Goal: Task Accomplishment & Management: Manage account settings

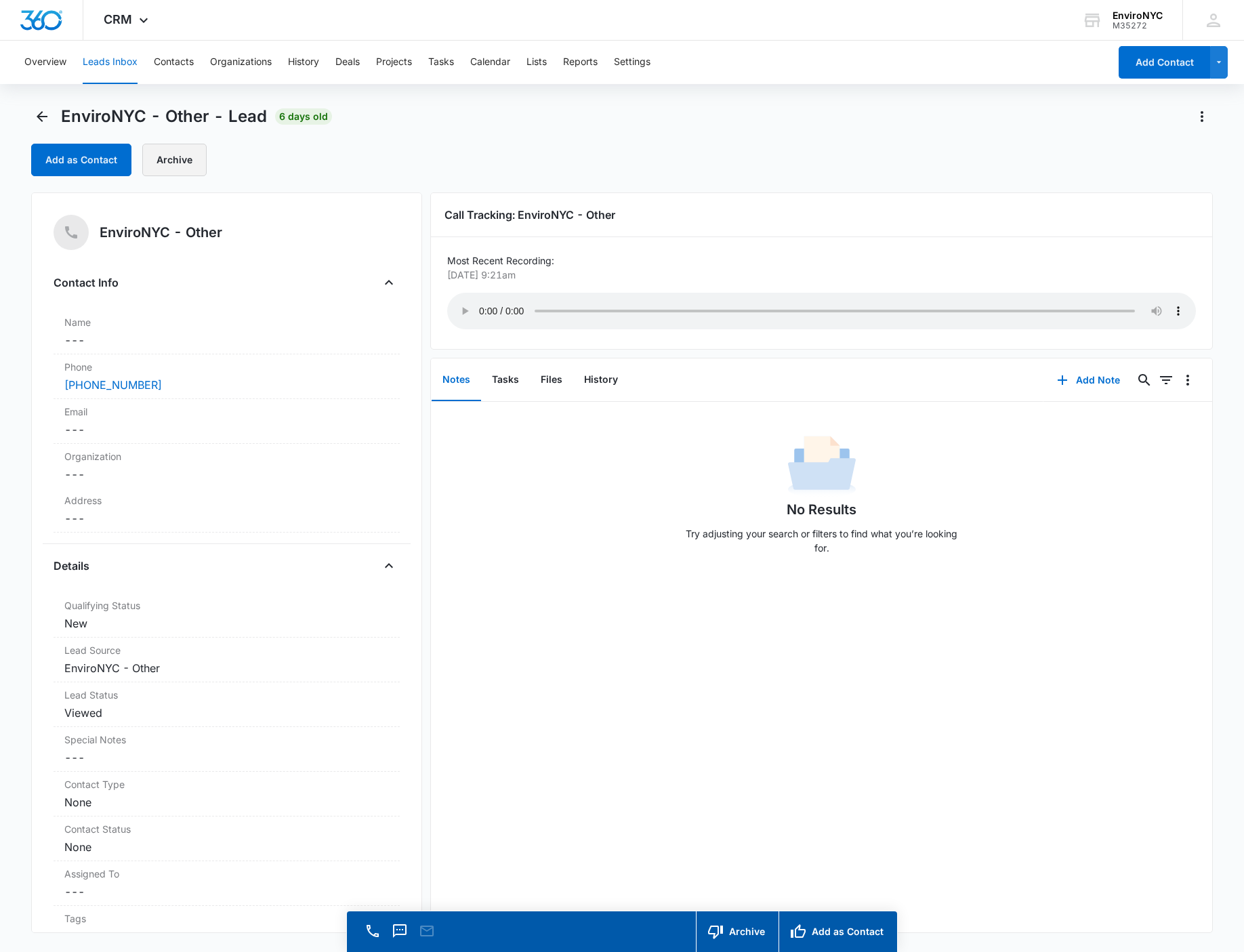
click at [163, 170] on button "Archive" at bounding box center [174, 160] width 65 height 32
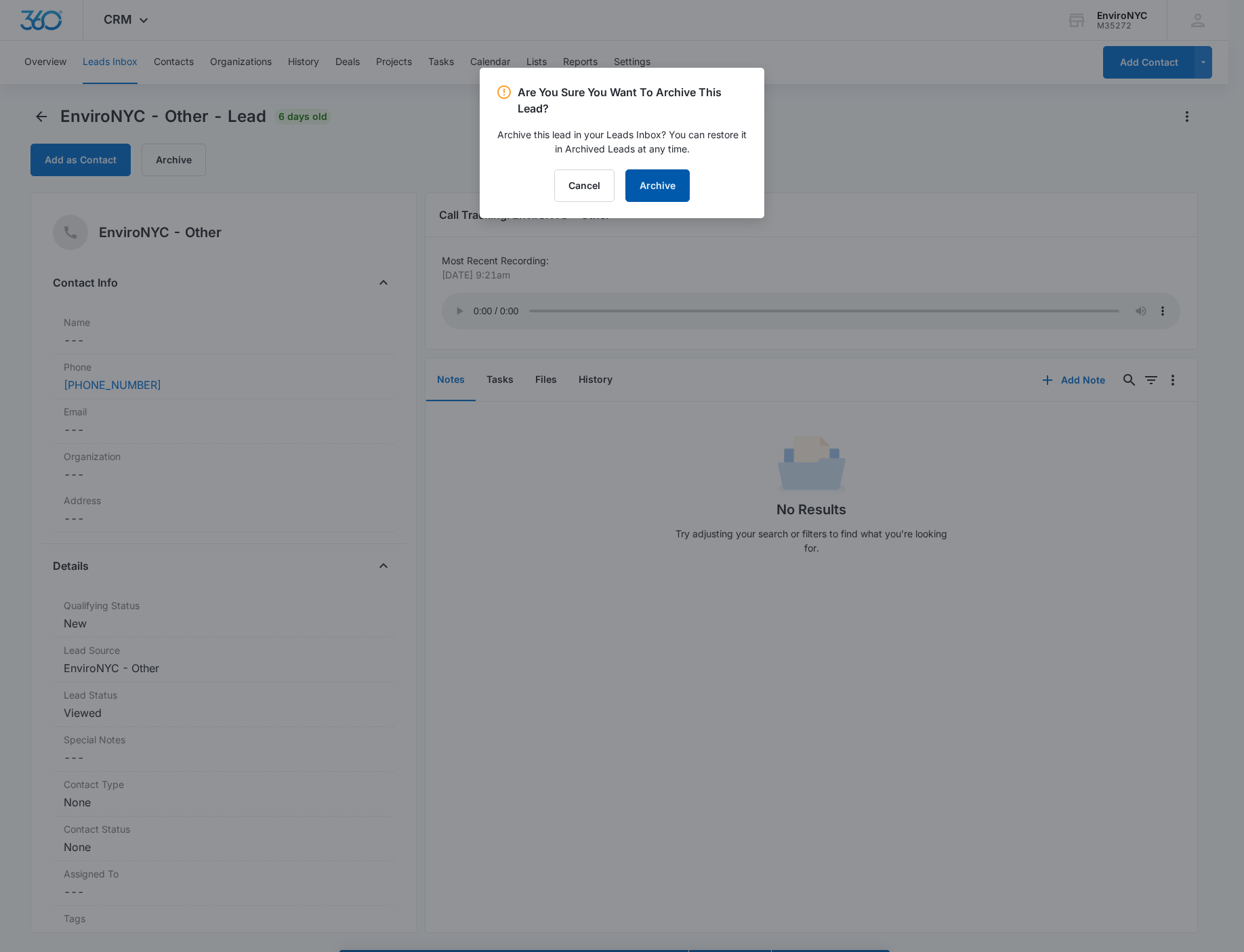
click at [655, 182] on button "Archive" at bounding box center [658, 186] width 65 height 32
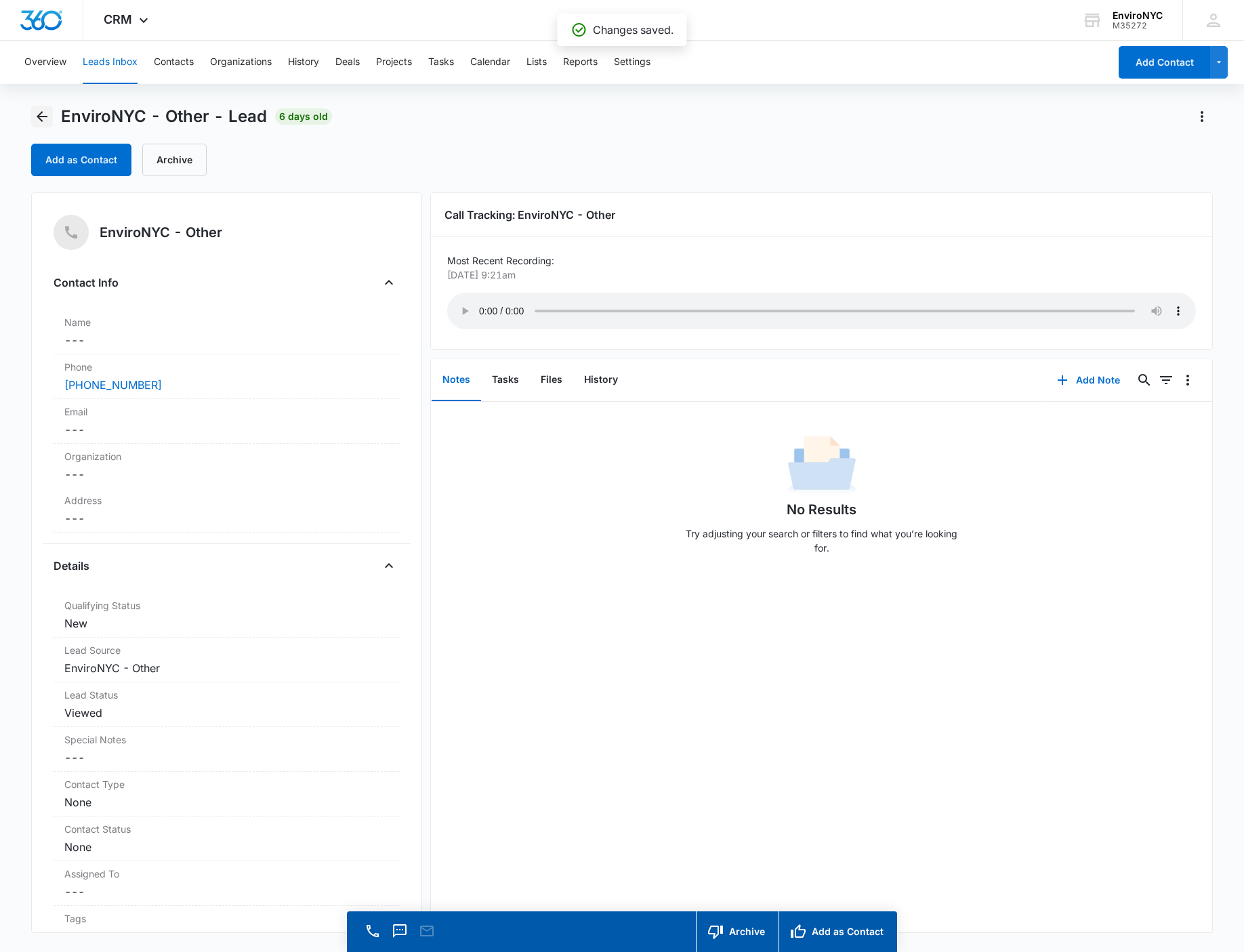
click at [41, 121] on icon "Back" at bounding box center [42, 116] width 16 height 16
